Goal: Check status: Check status

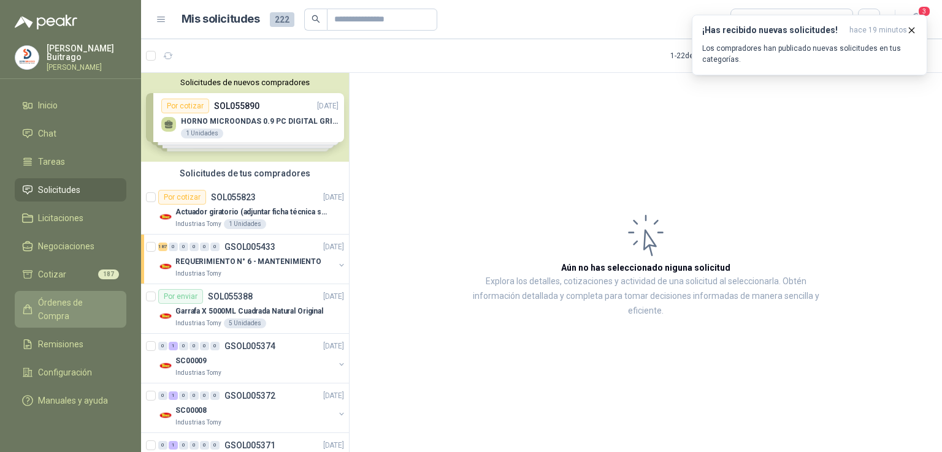
click at [91, 301] on span "Órdenes de Compra" at bounding box center [76, 309] width 77 height 27
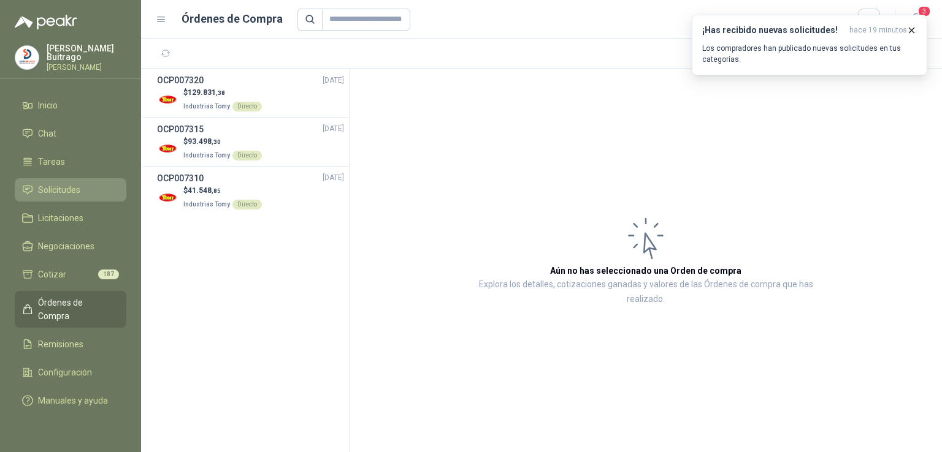
click at [89, 190] on li "Solicitudes" at bounding box center [70, 189] width 97 height 13
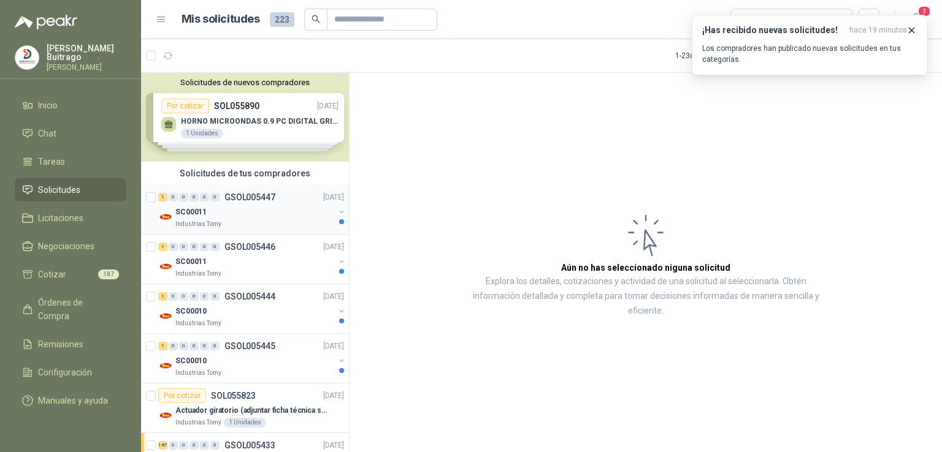
click at [260, 194] on p "GSOL005447" at bounding box center [249, 197] width 51 height 9
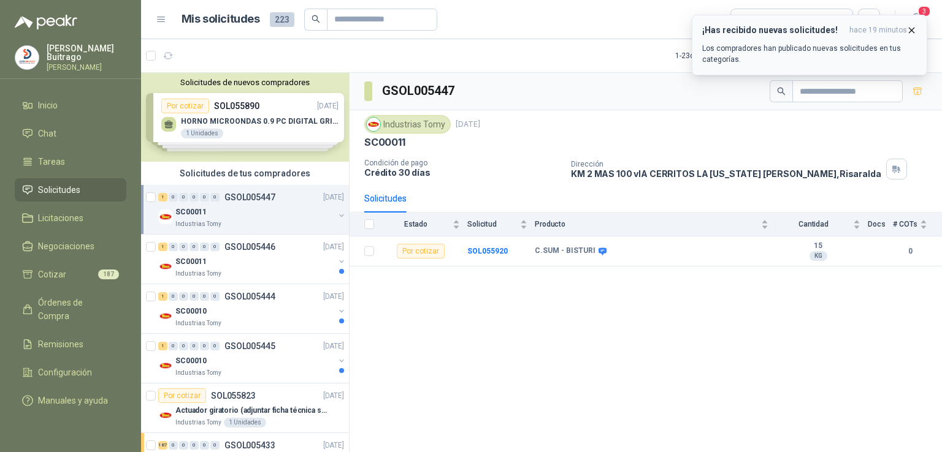
click at [912, 25] on icon "button" at bounding box center [911, 30] width 10 height 10
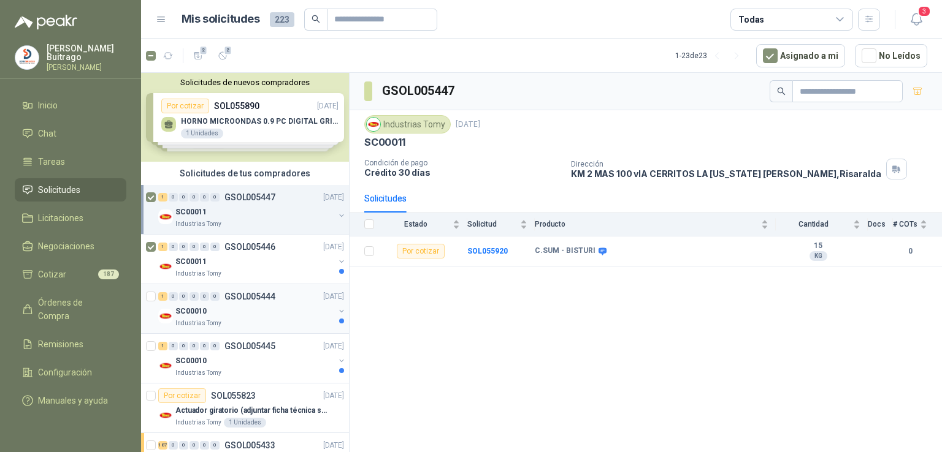
click at [152, 303] on div at bounding box center [152, 308] width 12 height 39
click at [197, 53] on icon "button" at bounding box center [198, 56] width 10 height 10
